Goal: Information Seeking & Learning: Check status

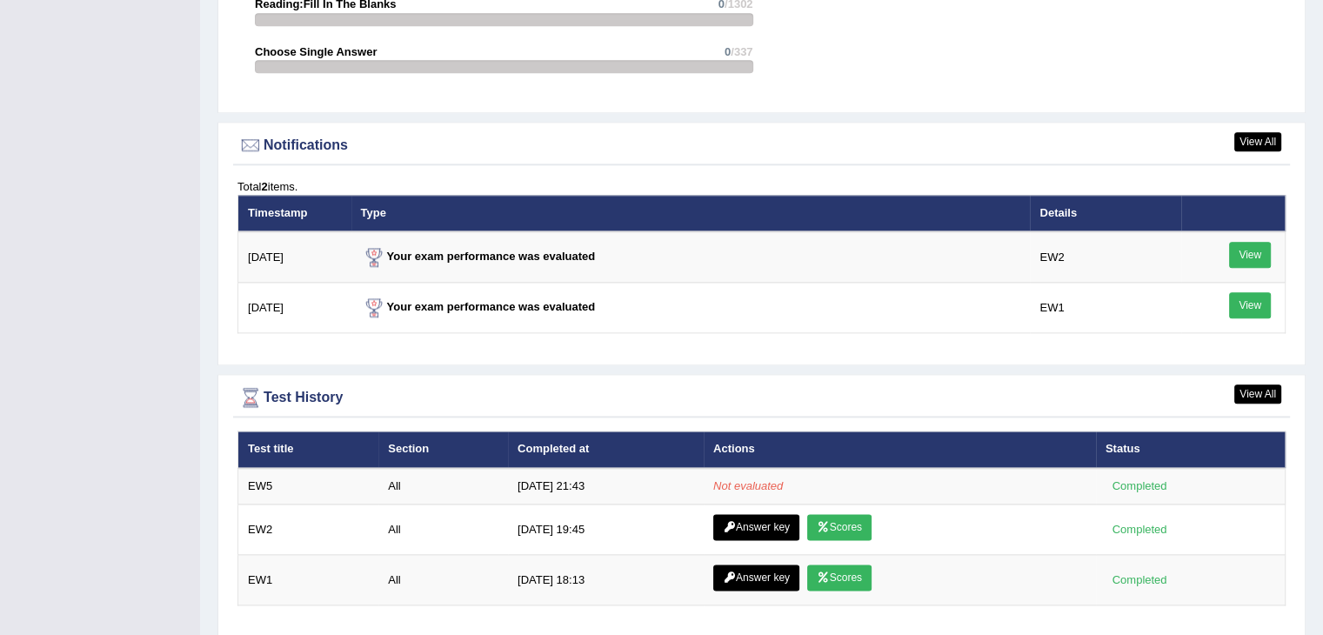
scroll to position [2054, 0]
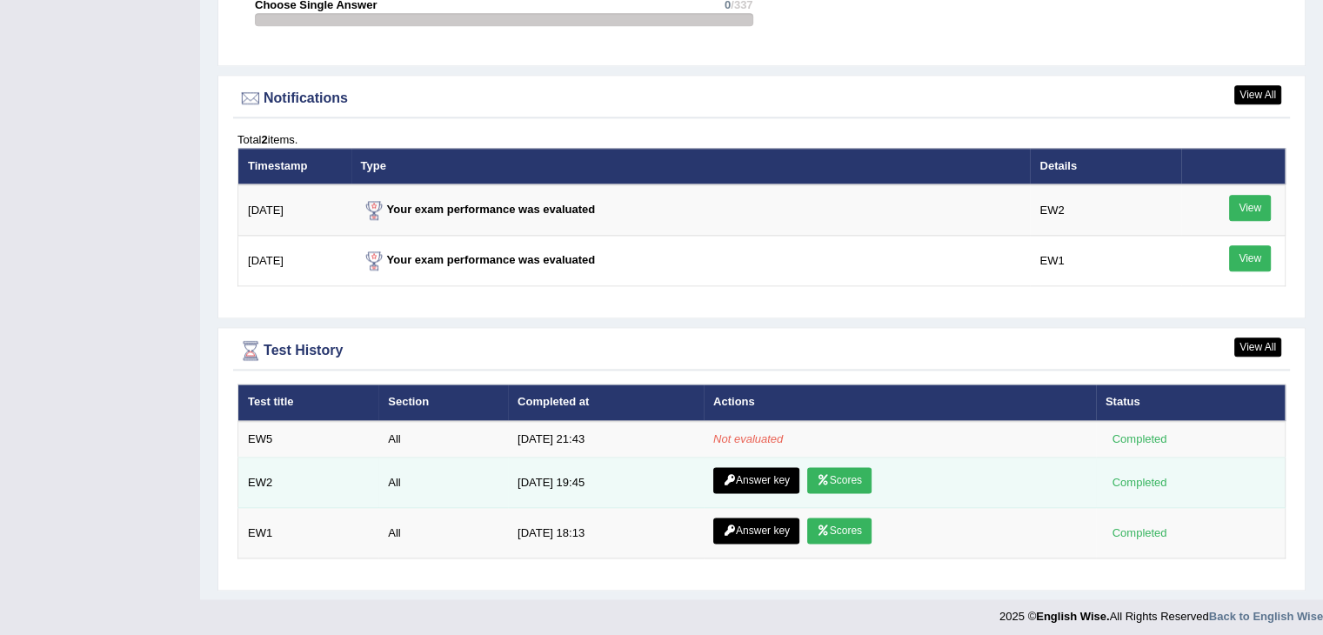
click at [845, 469] on link "Scores" at bounding box center [839, 480] width 64 height 26
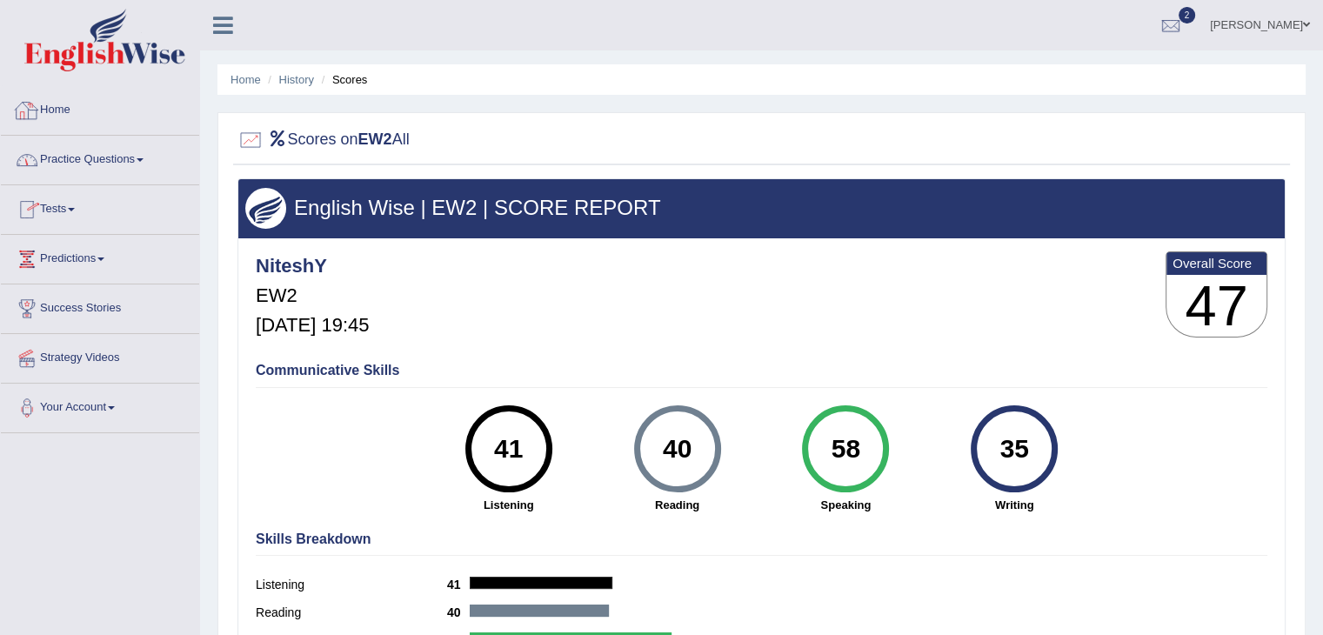
click at [50, 118] on link "Home" at bounding box center [100, 107] width 198 height 43
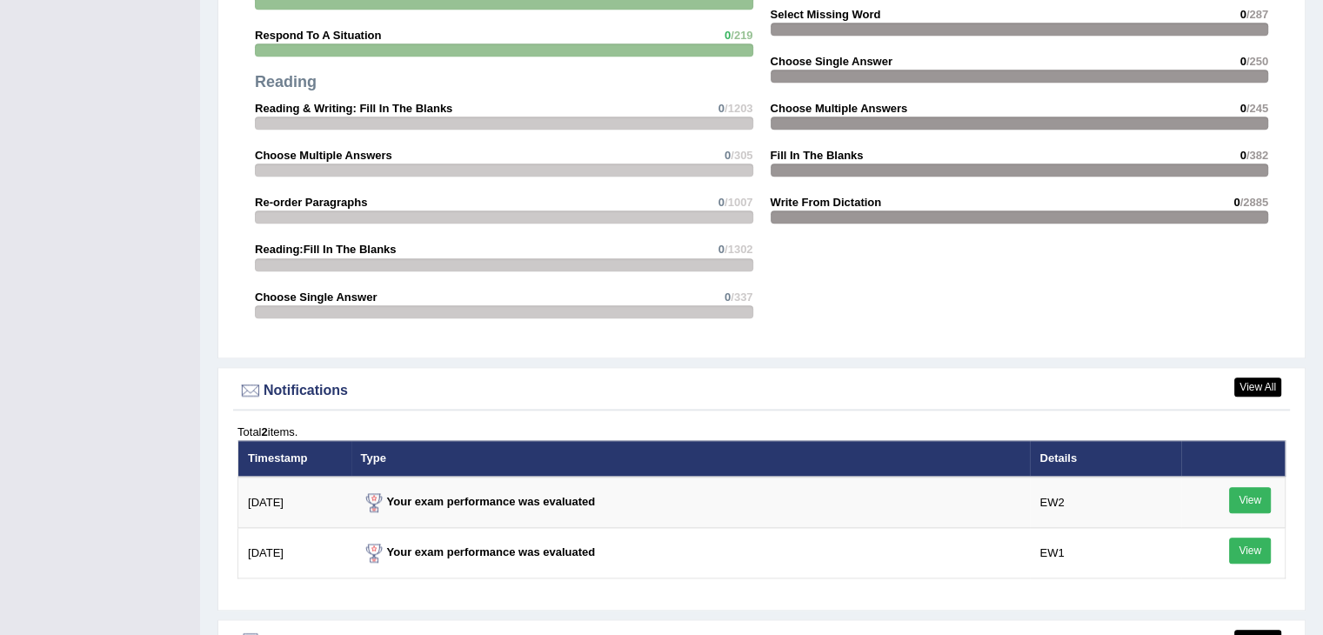
scroll to position [2054, 0]
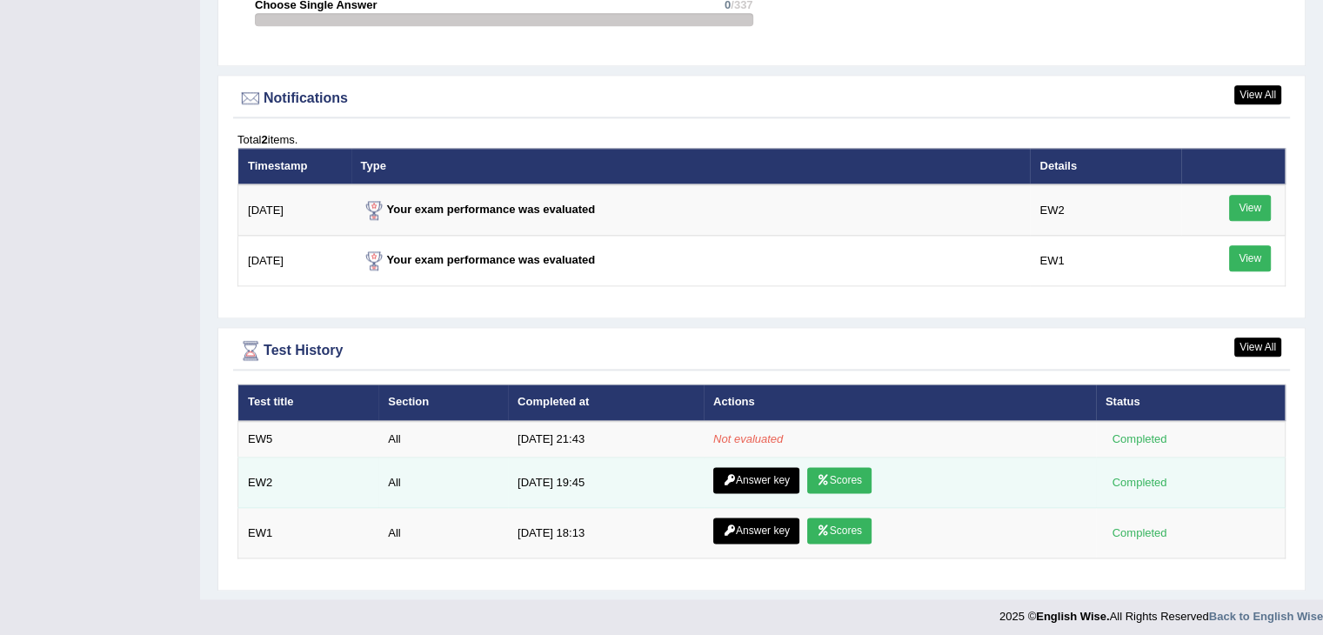
click at [762, 474] on link "Answer key" at bounding box center [756, 480] width 86 height 26
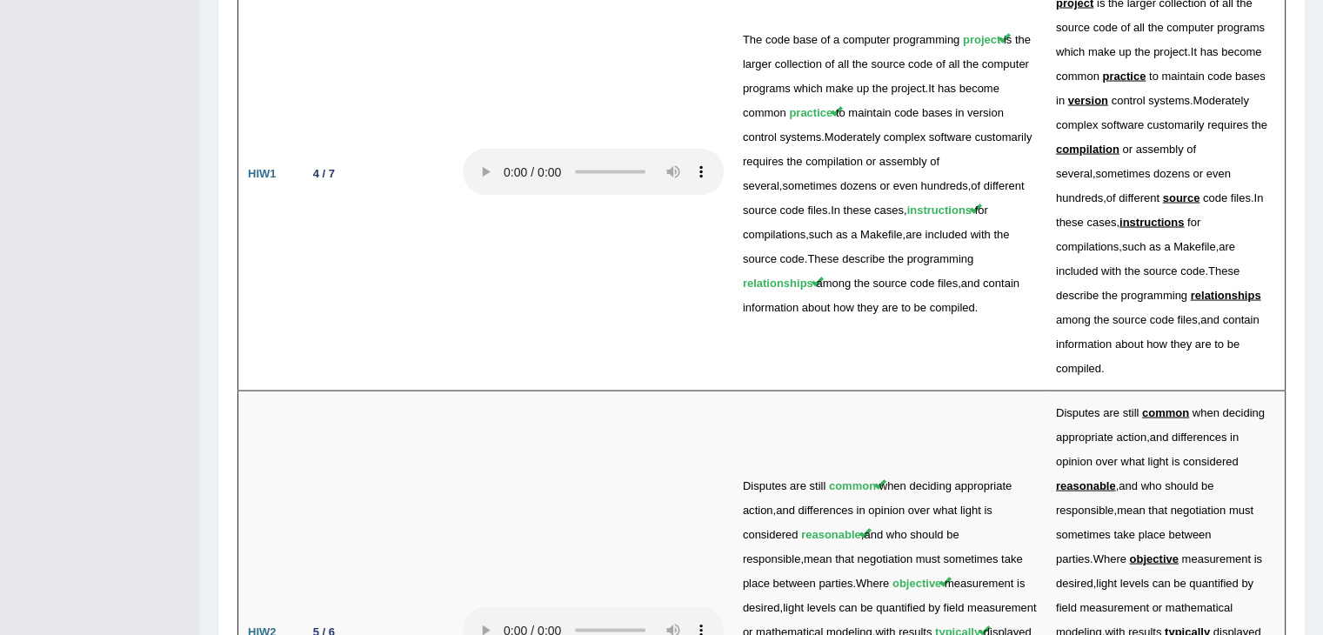
scroll to position [3371, 0]
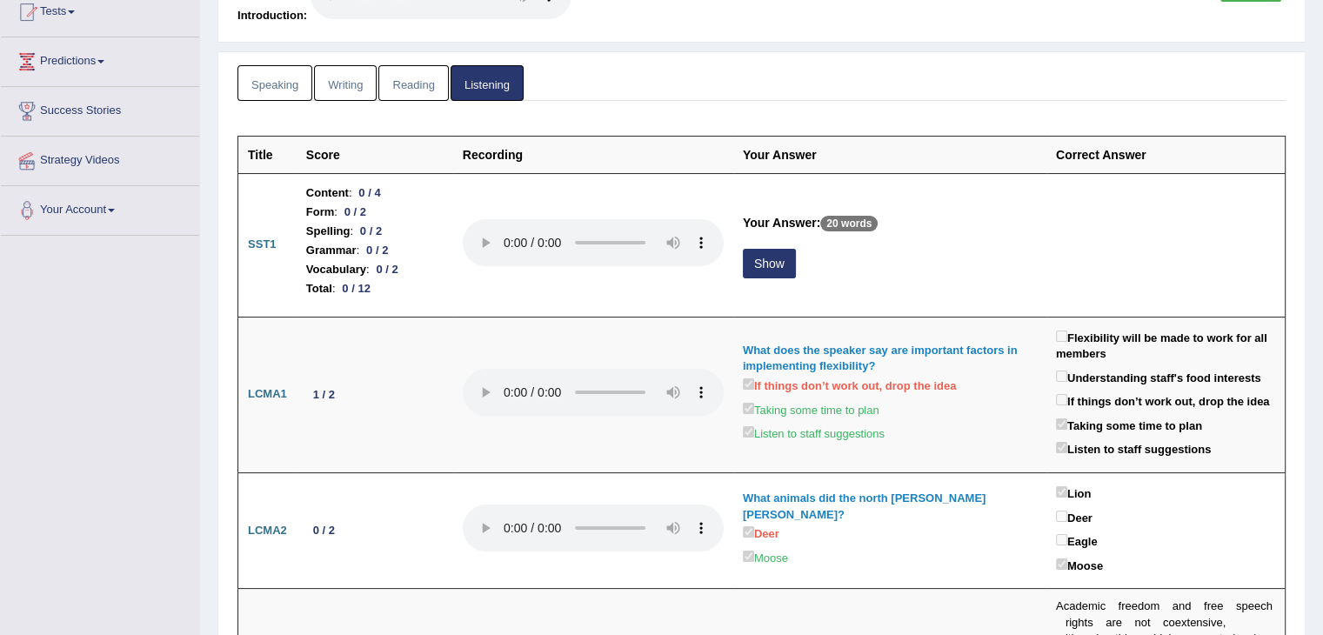
scroll to position [0, 0]
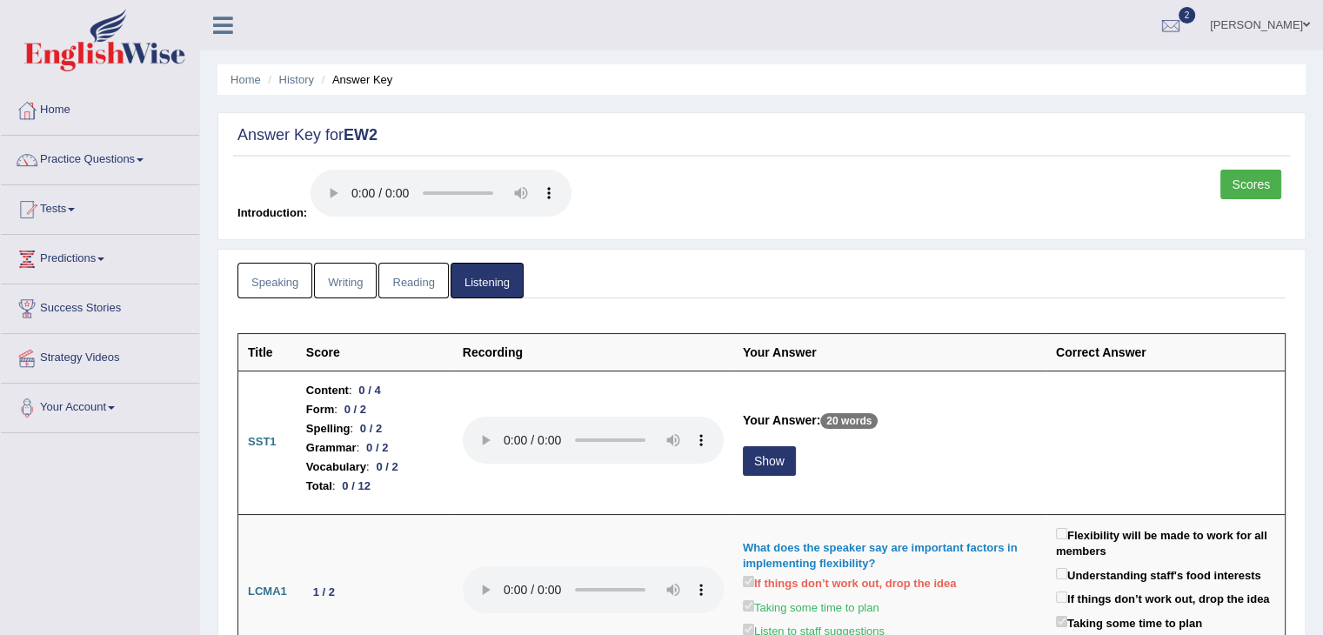
click at [404, 285] on link "Reading" at bounding box center [413, 281] width 70 height 36
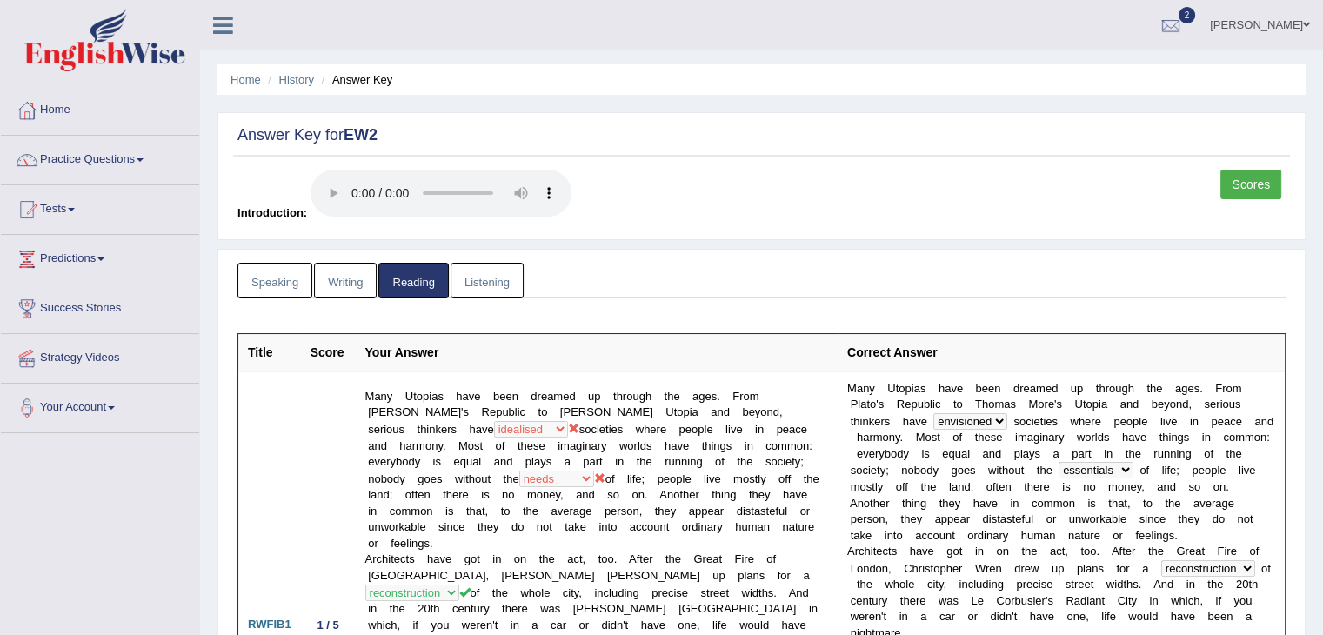
click at [344, 267] on link "Writing" at bounding box center [345, 281] width 63 height 36
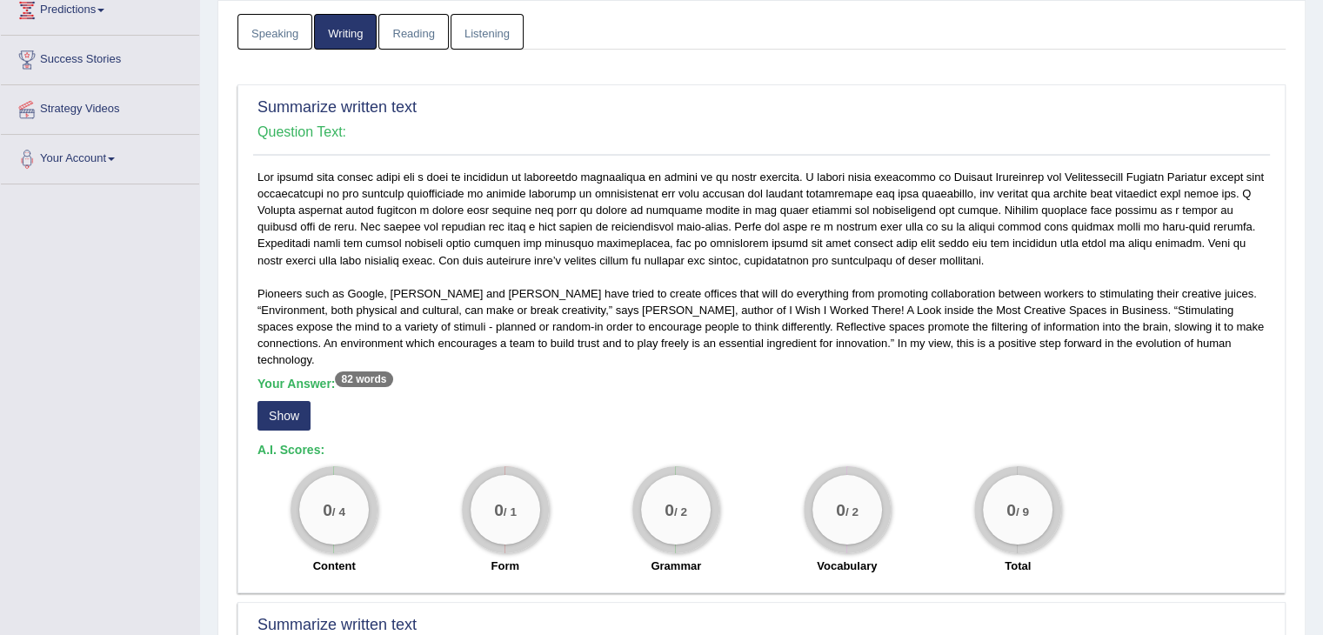
scroll to position [256, 0]
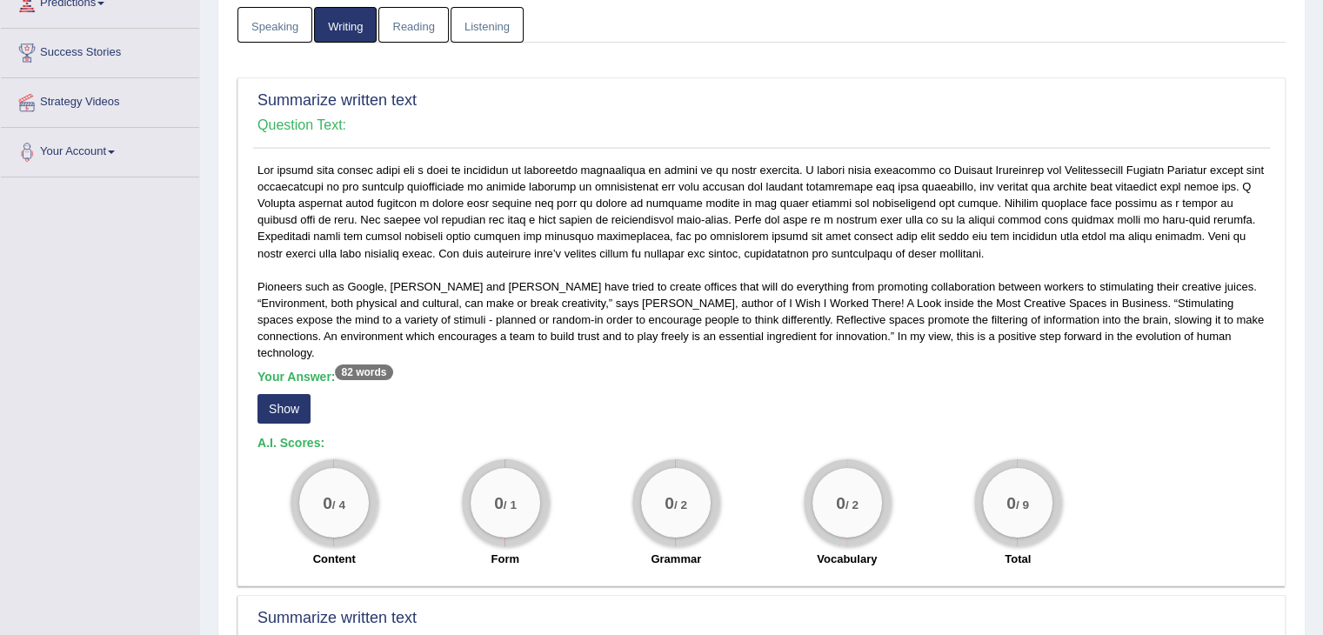
click at [282, 394] on button "Show" at bounding box center [283, 409] width 53 height 30
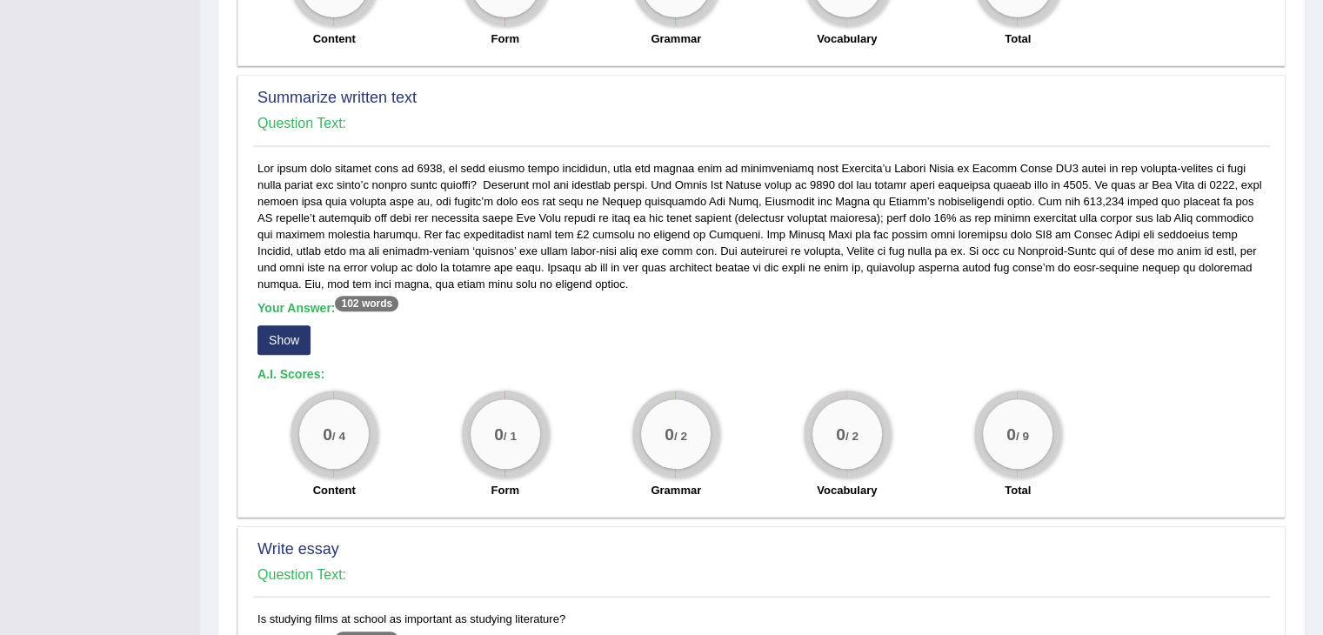
scroll to position [797, 0]
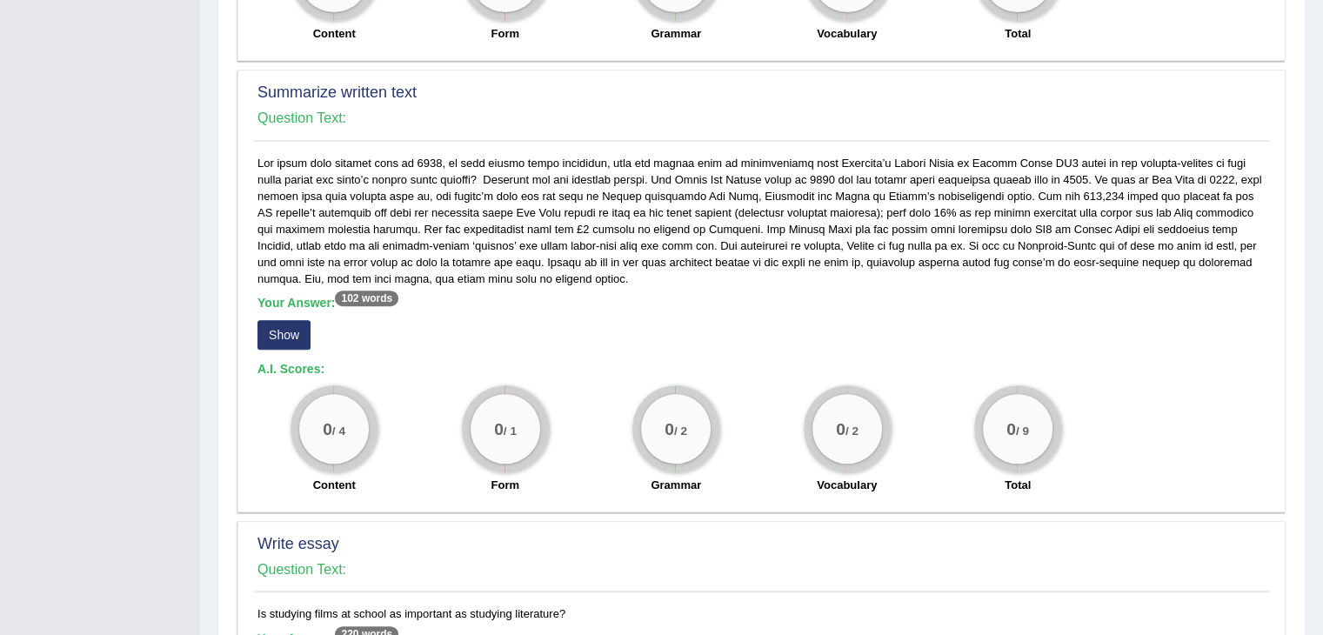
click at [296, 320] on button "Show" at bounding box center [283, 335] width 53 height 30
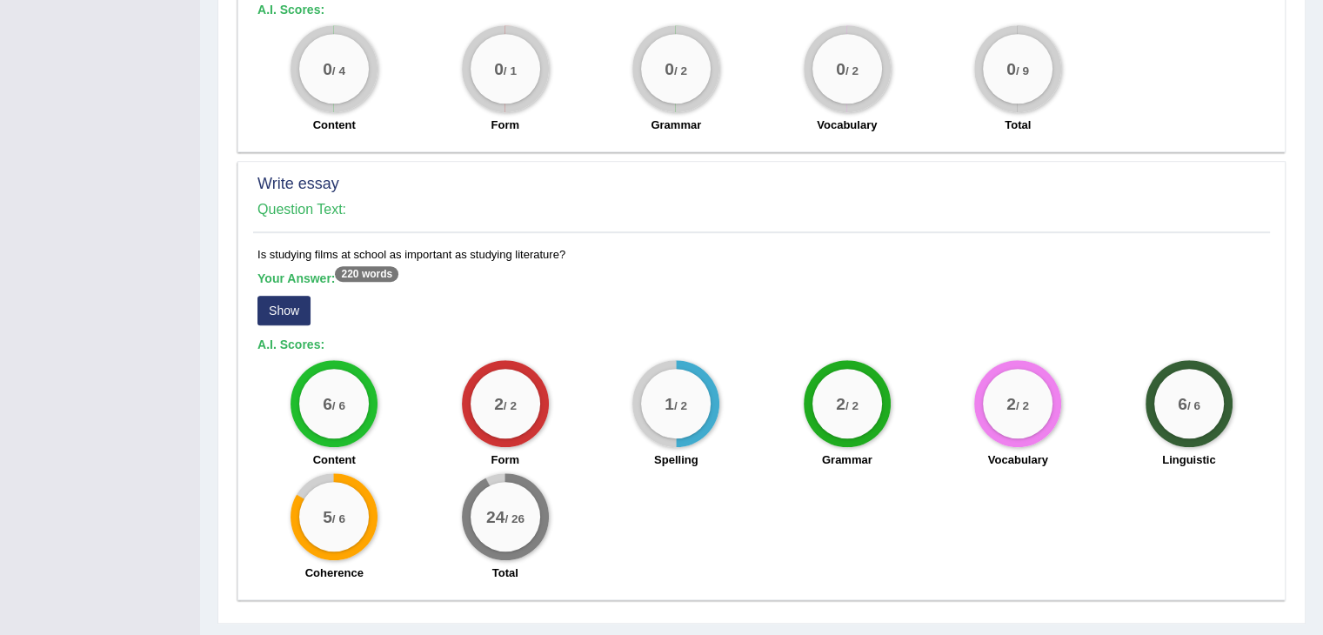
scroll to position [1179, 0]
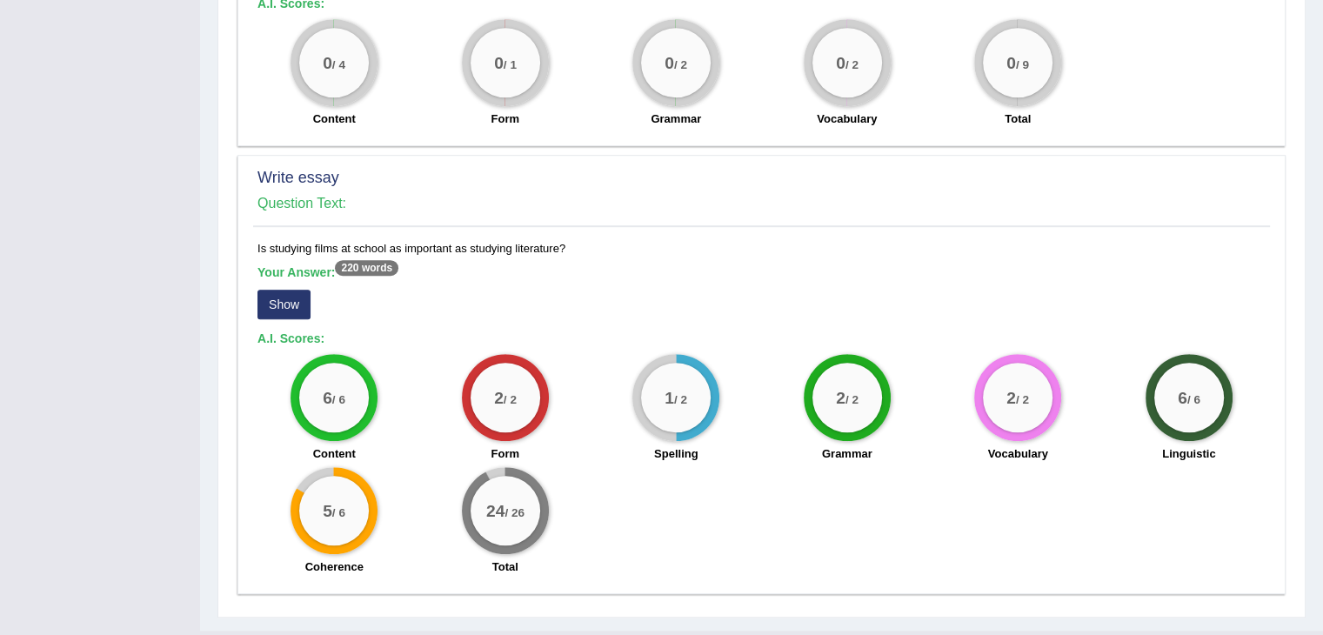
click at [289, 294] on button "Show" at bounding box center [283, 305] width 53 height 30
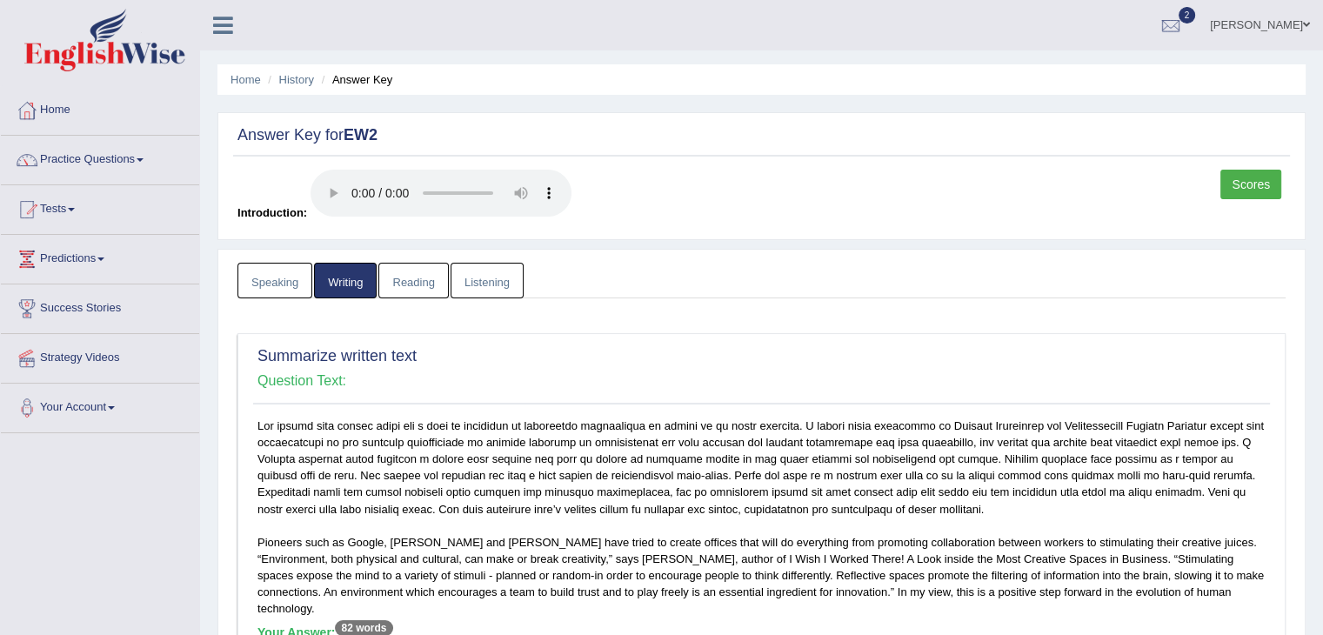
scroll to position [0, 0]
click at [245, 283] on link "Speaking" at bounding box center [274, 281] width 75 height 36
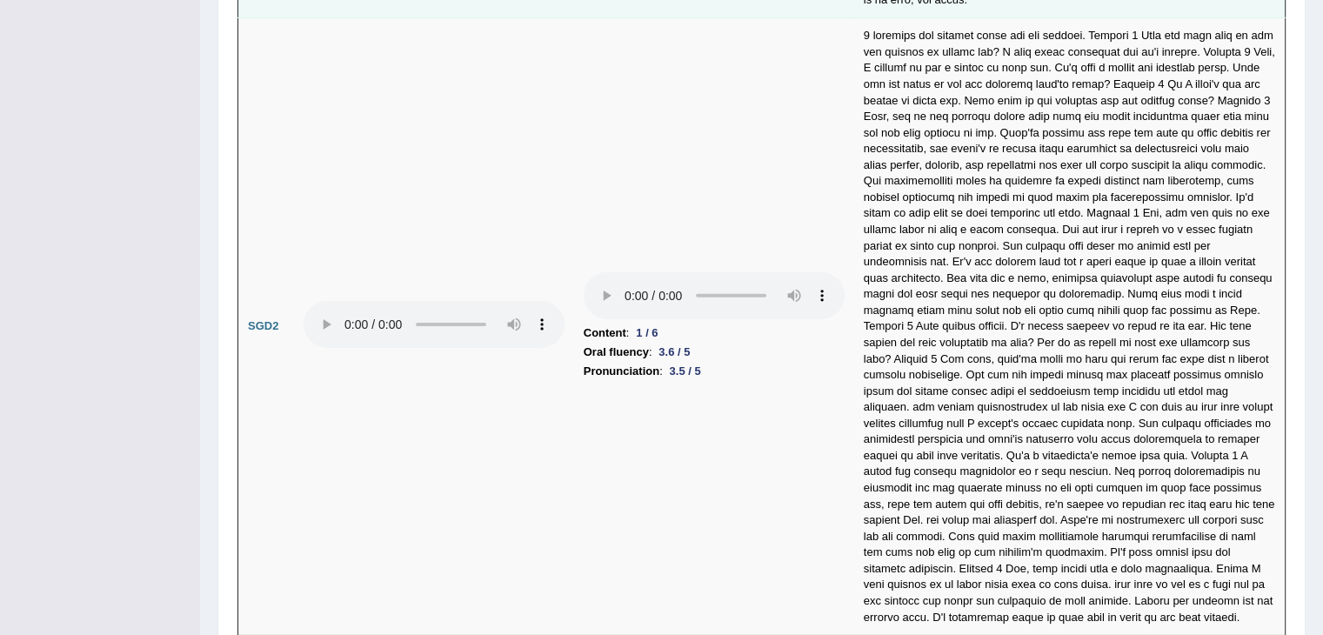
scroll to position [5784, 0]
